Goal: Check status: Verify the current state of an ongoing process or item

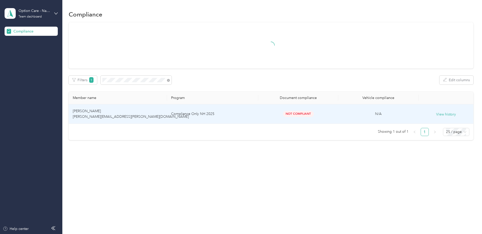
click at [131, 120] on td "[PERSON_NAME] [PERSON_NAME][EMAIL_ADDRESS][PERSON_NAME][DOMAIN_NAME]" at bounding box center [118, 114] width 98 height 20
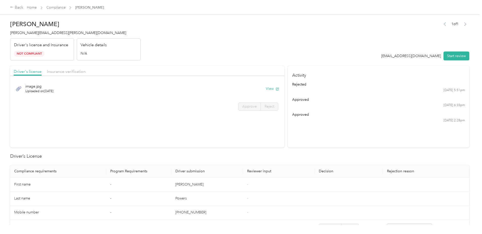
click at [75, 74] on div "Insurance verification" at bounding box center [66, 71] width 39 height 6
click at [269, 90] on button "View" at bounding box center [272, 88] width 13 height 5
click at [269, 105] on button "View" at bounding box center [272, 105] width 13 height 5
click at [34, 73] on span "Driver's license" at bounding box center [28, 71] width 28 height 5
click at [266, 88] on button "View" at bounding box center [272, 88] width 13 height 5
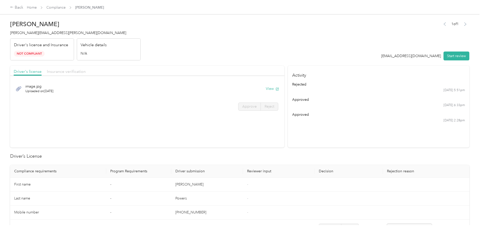
click at [74, 71] on span "Insurance verification" at bounding box center [66, 71] width 39 height 5
click at [68, 71] on span "Insurance verification" at bounding box center [66, 71] width 39 height 5
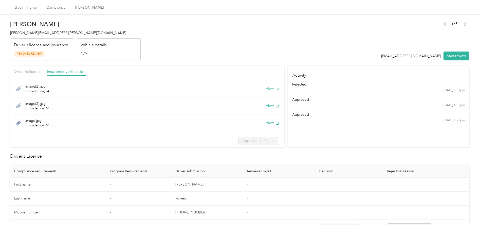
click at [266, 88] on button "View" at bounding box center [272, 88] width 13 height 5
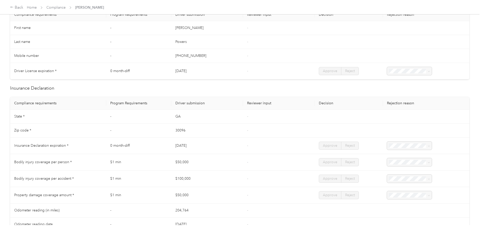
scroll to position [228, 0]
